Goal: Task Accomplishment & Management: Complete application form

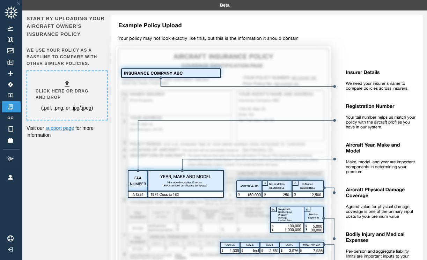
click at [63, 82] on div "Click here or drag and drop (.pdf, .png, or .jpg/.jpeg)" at bounding box center [67, 96] width 63 height 32
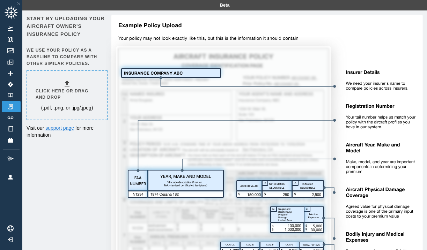
click at [59, 106] on p "(.pdf, .png, or .jpg/.jpeg)" at bounding box center [67, 107] width 52 height 7
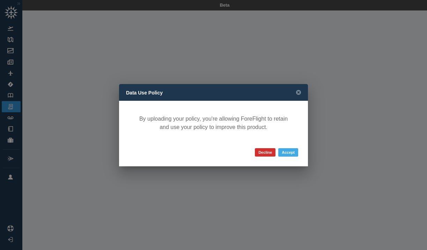
click at [292, 151] on button "Accept" at bounding box center [288, 152] width 20 height 8
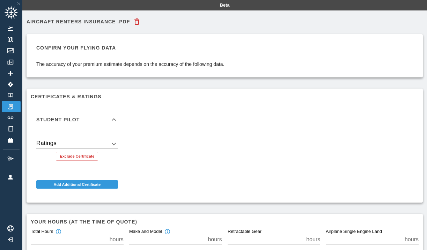
click at [112, 121] on icon at bounding box center [114, 120] width 8 height 8
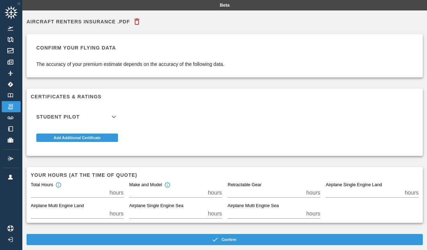
click at [112, 116] on icon at bounding box center [114, 117] width 4 height 2
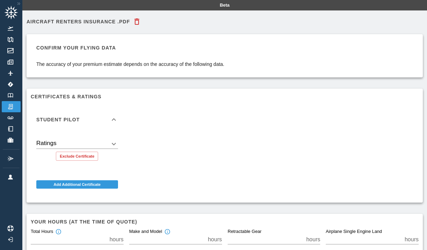
click at [105, 138] on div "Ratings ​" at bounding box center [77, 141] width 82 height 15
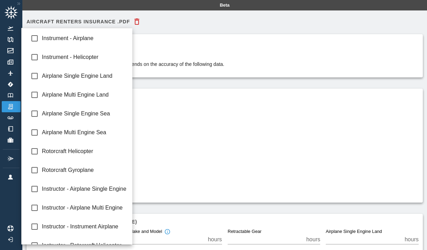
click at [113, 145] on body "Beta Aircraft Renters Insurance .pdf Confirm your flying data The accuracy of y…" at bounding box center [213, 125] width 427 height 250
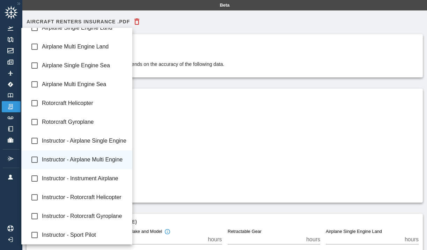
scroll to position [48, 0]
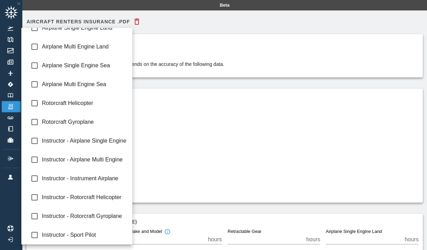
click at [213, 173] on div at bounding box center [213, 125] width 427 height 250
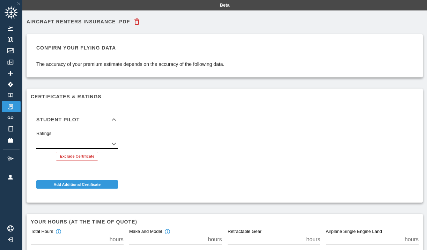
click at [114, 116] on icon at bounding box center [114, 120] width 8 height 8
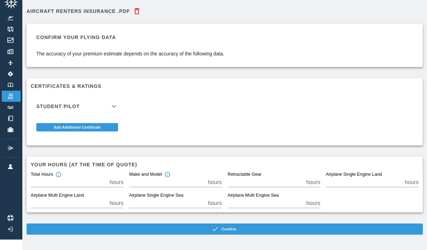
scroll to position [10, 0]
click at [97, 184] on input "*" at bounding box center [69, 183] width 76 height 10
type input "***"
click at [154, 179] on input "*" at bounding box center [167, 183] width 76 height 10
type input "*"
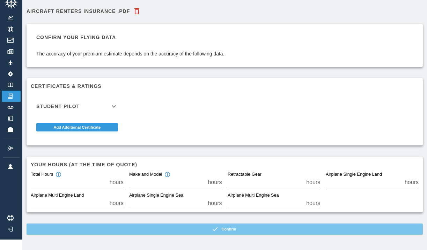
click at [181, 226] on button "Confirm" at bounding box center [225, 229] width 396 height 11
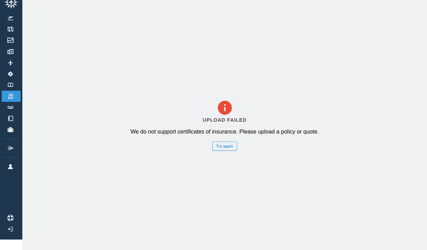
click at [223, 146] on button "Try again" at bounding box center [224, 146] width 24 height 9
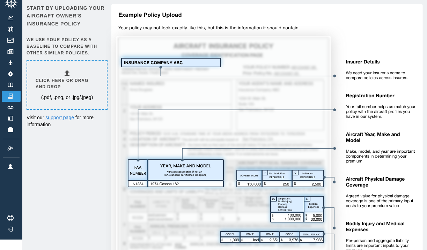
click at [69, 86] on h6 "Click here or drag and drop" at bounding box center [67, 84] width 63 height 13
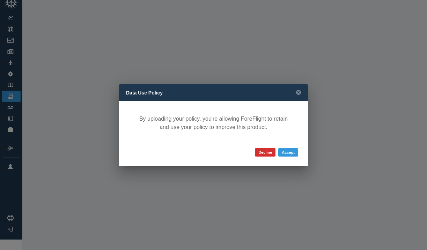
click at [302, 150] on div "Decline Accept" at bounding box center [213, 156] width 189 height 21
click at [294, 150] on button "Accept" at bounding box center [288, 152] width 20 height 8
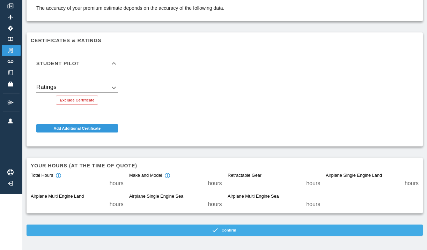
click at [171, 231] on button "Confirm" at bounding box center [225, 230] width 396 height 11
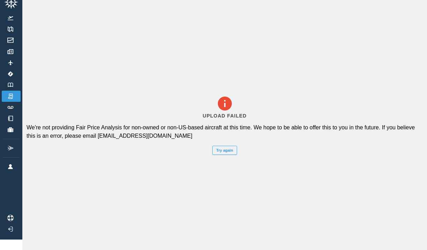
click at [223, 149] on button "Try again" at bounding box center [224, 150] width 24 height 9
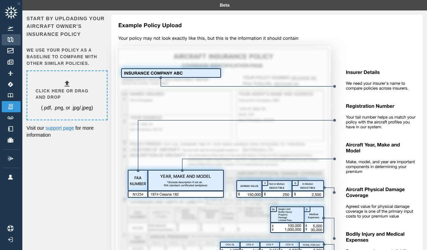
scroll to position [0, 0]
click at [7, 96] on img at bounding box center [11, 95] width 8 height 5
